Goal: Transaction & Acquisition: Purchase product/service

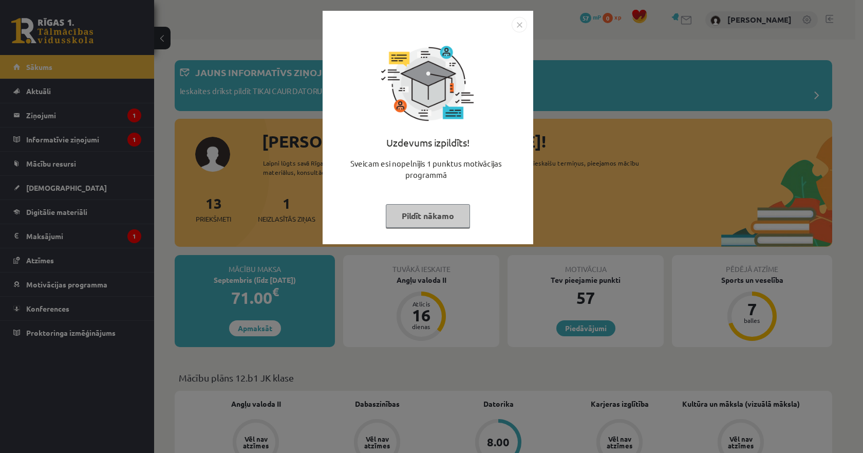
click at [523, 19] on img "Close" at bounding box center [519, 24] width 15 height 15
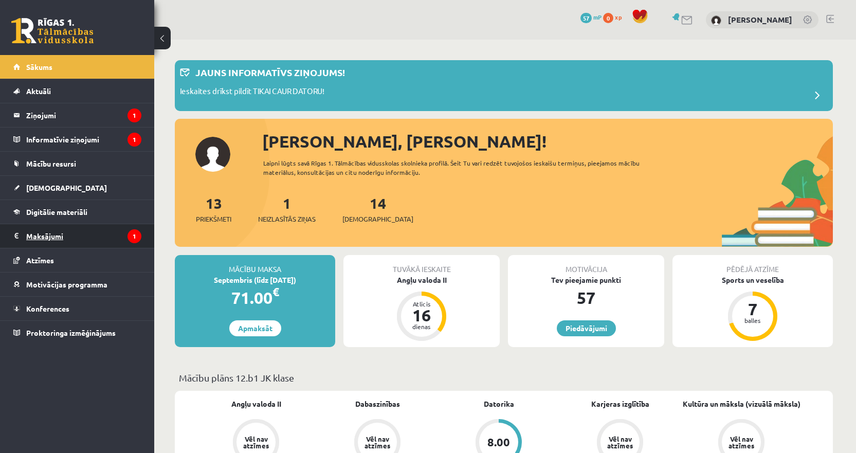
click at [93, 232] on legend "Maksājumi 1" at bounding box center [83, 236] width 115 height 24
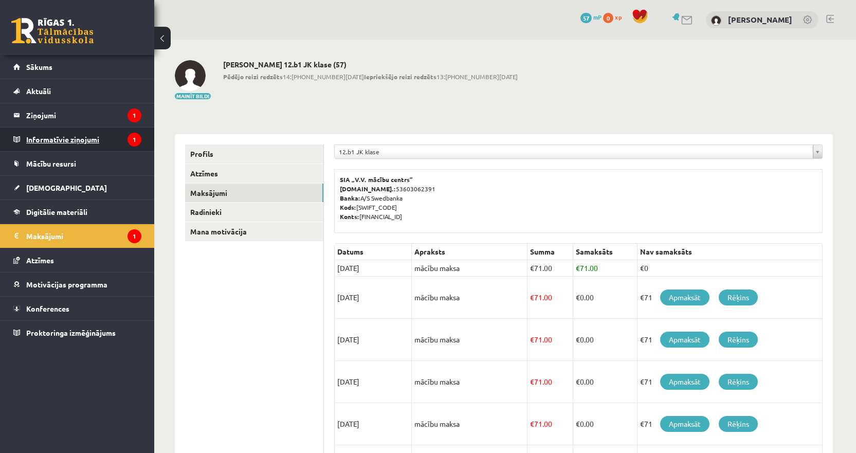
click at [94, 135] on legend "Informatīvie ziņojumi 1" at bounding box center [83, 139] width 115 height 24
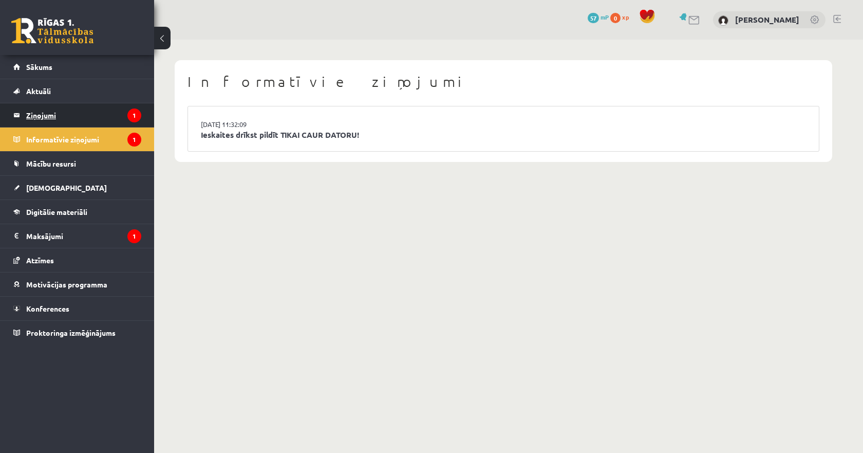
click at [73, 117] on legend "Ziņojumi 1" at bounding box center [83, 115] width 115 height 24
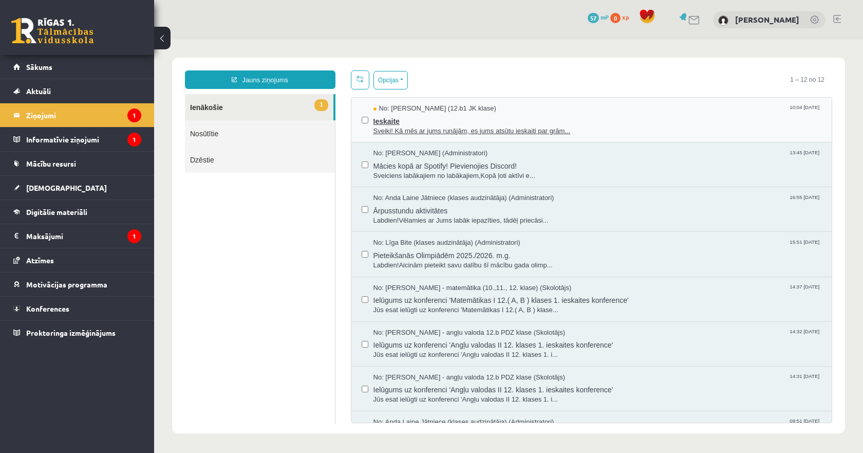
click at [417, 132] on span "Sveiki! Kā mēs ar jums runājām, es jums atsūtu ieskaiti par grām..." at bounding box center [598, 131] width 449 height 10
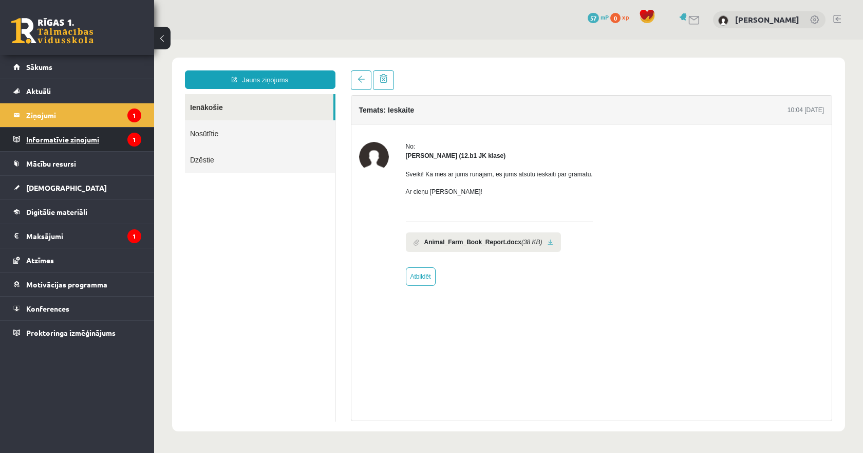
click at [117, 135] on legend "Informatīvie ziņojumi 1" at bounding box center [83, 139] width 115 height 24
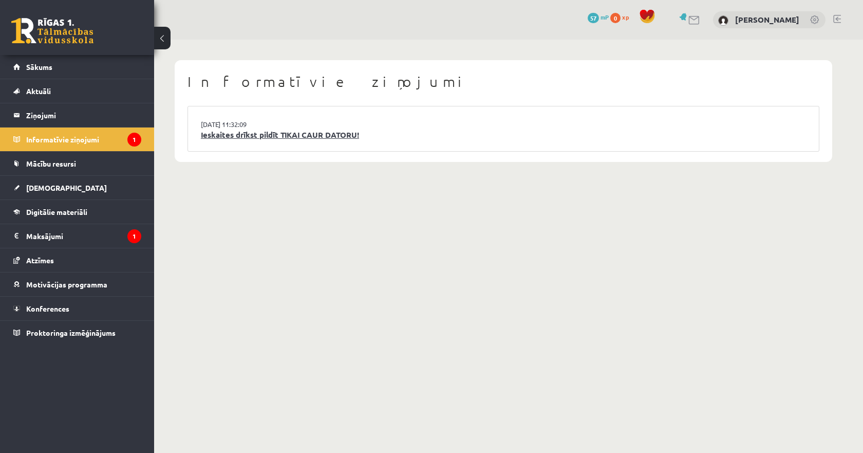
click at [233, 133] on link "Ieskaites drīkst pildīt TIKAI CAUR DATORU!" at bounding box center [503, 135] width 605 height 12
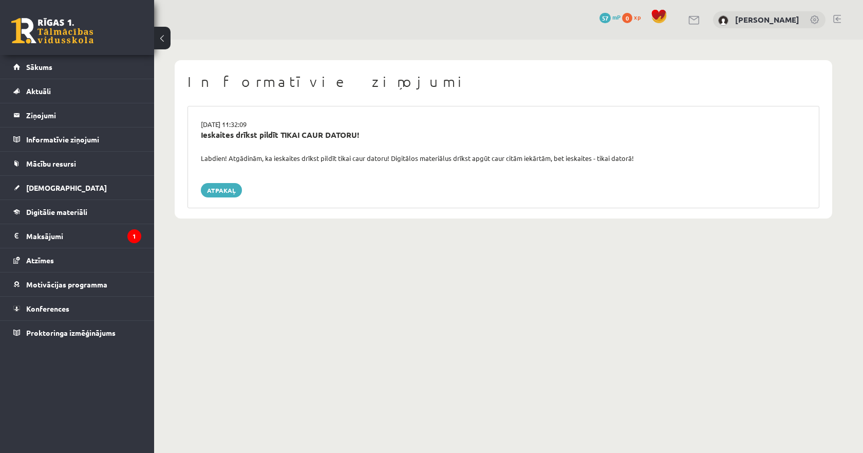
click at [330, 158] on div "Labdien! Atgādinām, ka ieskaites drīkst pildīt tikai caur datoru! Digitālos mat…" at bounding box center [503, 158] width 621 height 10
click at [85, 236] on legend "Maksājumi 1" at bounding box center [83, 236] width 115 height 24
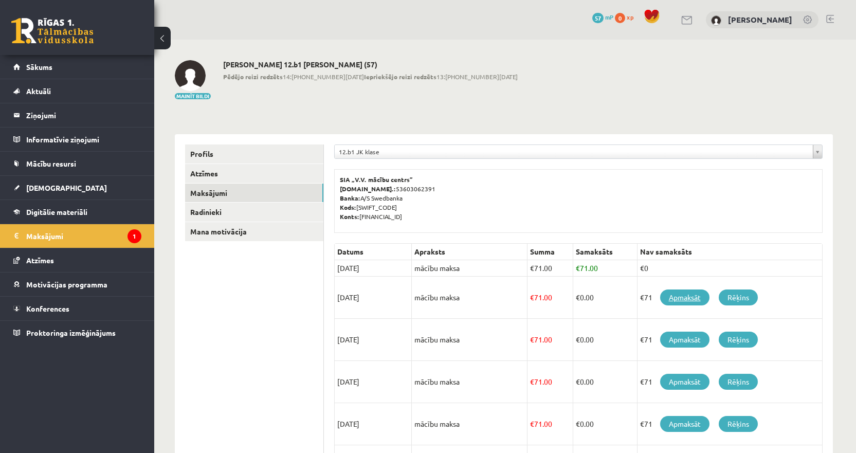
click at [687, 300] on link "Apmaksāt" at bounding box center [684, 297] width 49 height 16
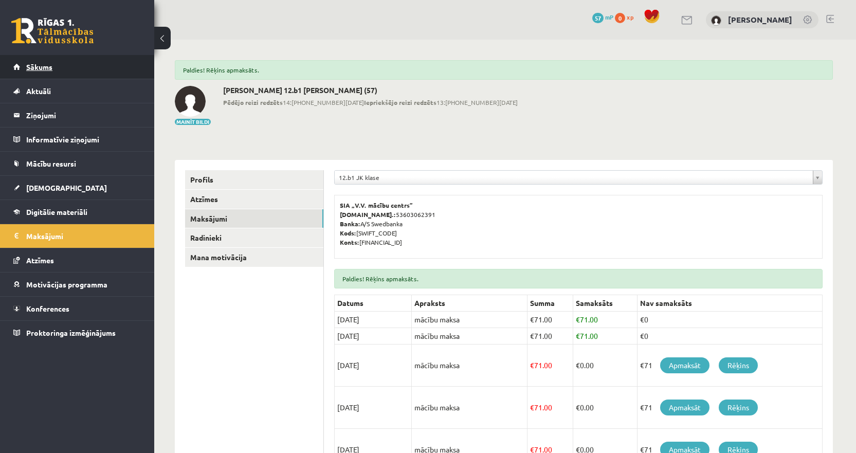
click at [61, 65] on link "Sākums" at bounding box center [77, 67] width 128 height 24
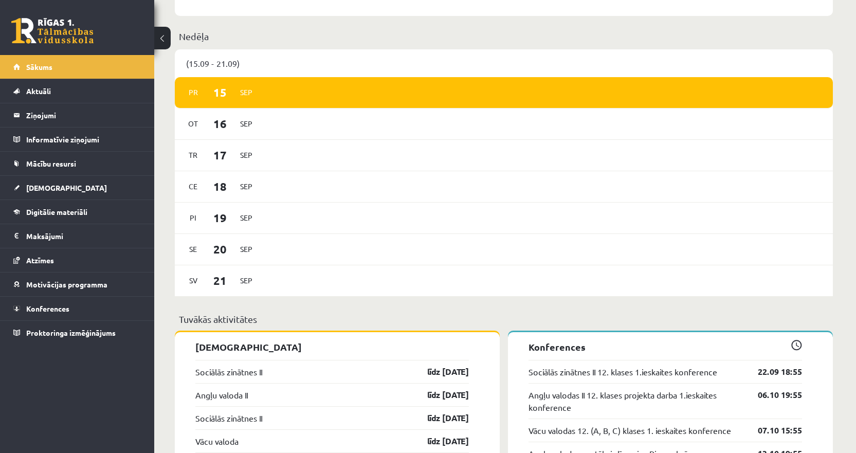
scroll to position [771, 0]
